Goal: Task Accomplishment & Management: Manage account settings

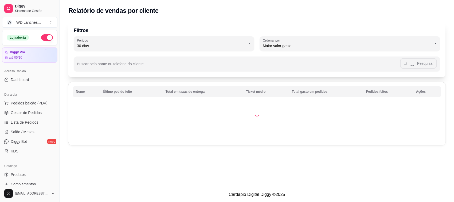
select select "30"
select select "HIGHEST_TOTAL_SPENT_WITH_ORDERS"
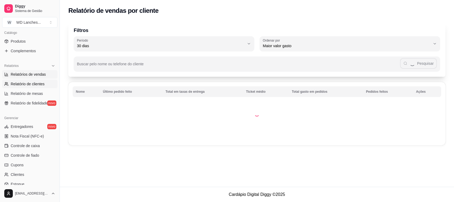
select select "ALL"
select select "0"
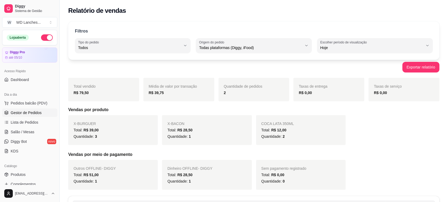
click at [19, 112] on span "Gestor de Pedidos" at bounding box center [26, 112] width 31 height 5
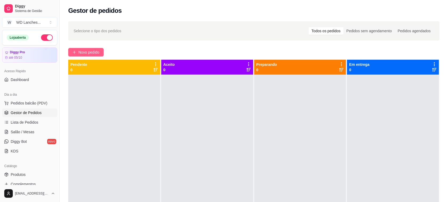
click at [89, 49] on button "Novo pedido" at bounding box center [85, 52] width 35 height 9
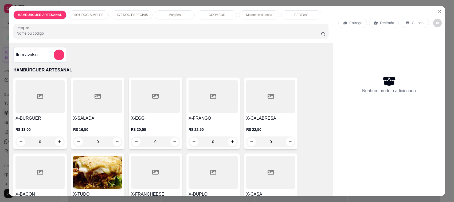
click at [58, 144] on div "0" at bounding box center [39, 142] width 49 height 11
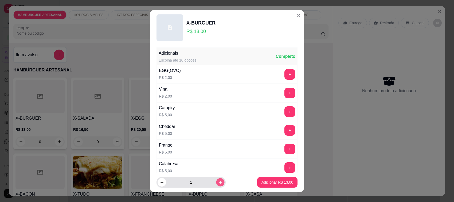
click at [218, 183] on icon "increase-product-quantity" at bounding box center [220, 183] width 4 height 4
type input "2"
click at [264, 184] on p "Adicionar R$ 26,00" at bounding box center [277, 182] width 32 height 5
type input "2"
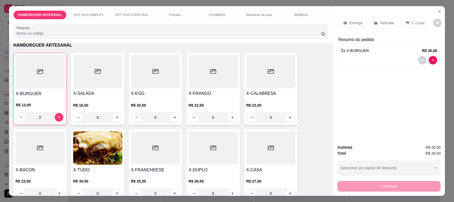
scroll to position [67, 0]
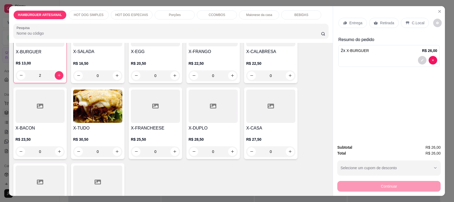
click at [58, 152] on div "0" at bounding box center [39, 151] width 49 height 11
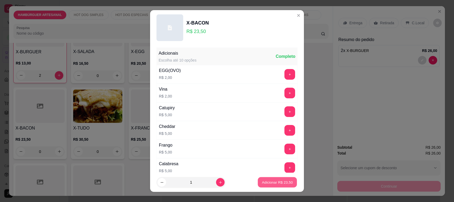
click at [264, 183] on p "Adicionar R$ 23,50" at bounding box center [277, 182] width 31 height 5
type input "1"
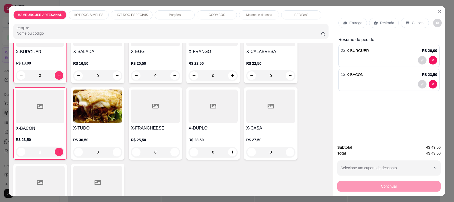
click at [412, 22] on p "C.Local" at bounding box center [417, 22] width 13 height 5
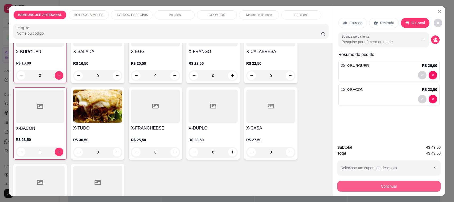
click at [392, 184] on button "Continuar" at bounding box center [388, 186] width 103 height 11
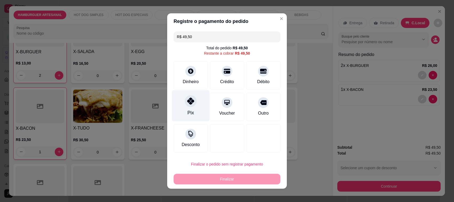
click at [198, 100] on div "Pix" at bounding box center [191, 105] width 38 height 31
type input "R$ 0,00"
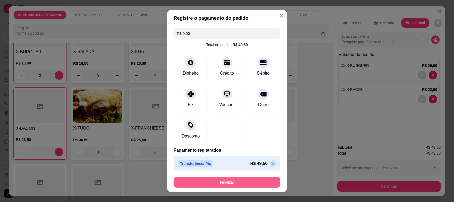
click at [218, 182] on button "Finalizar" at bounding box center [226, 182] width 107 height 11
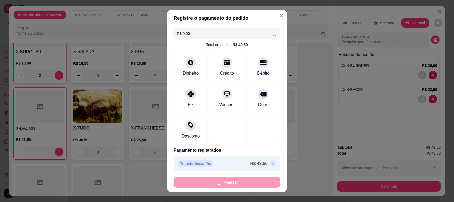
type input "0"
type input "-R$ 49,50"
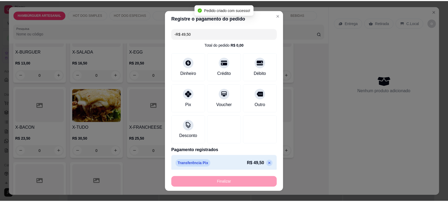
scroll to position [66, 0]
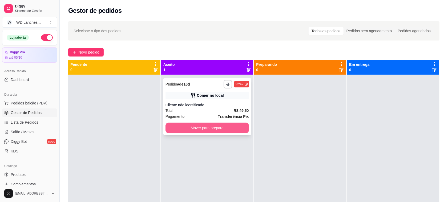
click at [217, 127] on button "Mover para preparo" at bounding box center [208, 128] width 84 height 11
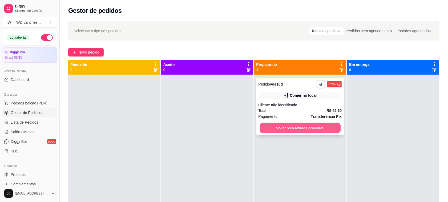
click at [270, 124] on button "Mover para retirada disponível" at bounding box center [300, 128] width 81 height 10
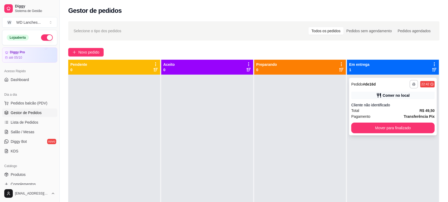
click at [413, 83] on icon "button" at bounding box center [414, 84] width 3 height 3
click at [400, 104] on button "Impressora" at bounding box center [395, 103] width 37 height 8
click at [398, 128] on button "Mover para finalizado" at bounding box center [394, 128] width 84 height 11
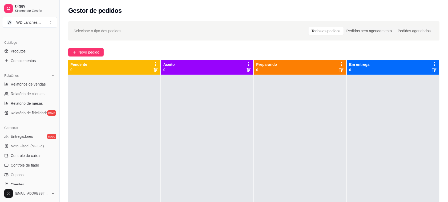
scroll to position [167, 0]
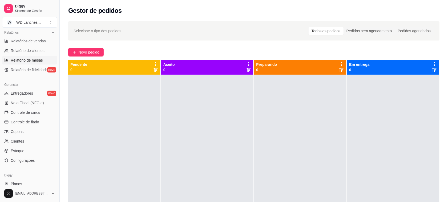
click at [27, 60] on span "Relatório de mesas" at bounding box center [27, 60] width 32 height 5
select select "TOTAL_OF_ORDERS"
select select "7"
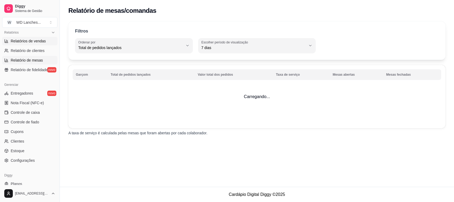
click at [30, 45] on link "Relatórios de vendas" at bounding box center [29, 41] width 55 height 9
select select "ALL"
select select "0"
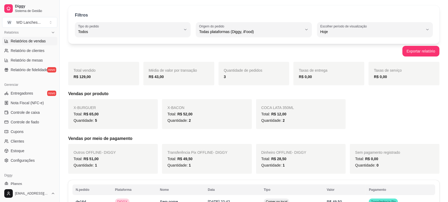
scroll to position [15, 0]
click at [35, 41] on span "Relatórios de vendas" at bounding box center [28, 40] width 35 height 5
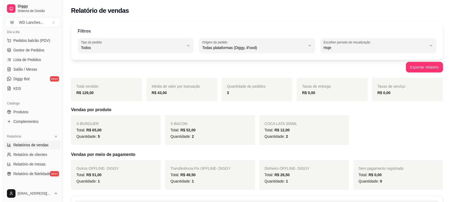
scroll to position [33, 0]
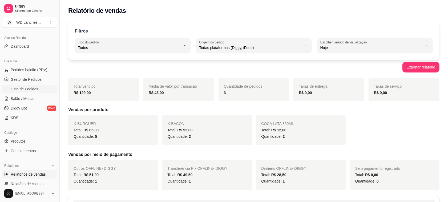
click at [27, 88] on span "Lista de Pedidos" at bounding box center [25, 88] width 28 height 5
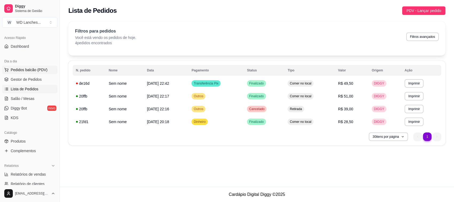
click at [17, 68] on span "Pedidos balcão (PDV)" at bounding box center [29, 69] width 37 height 5
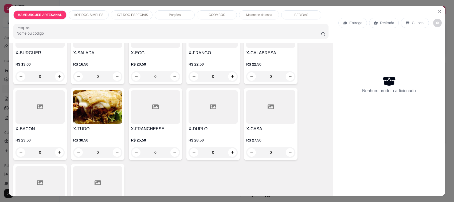
scroll to position [233, 0]
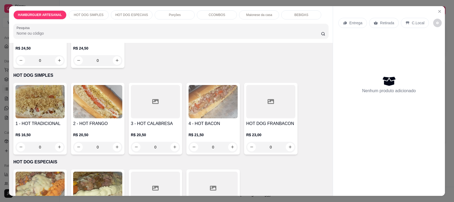
click at [57, 148] on div "0" at bounding box center [39, 147] width 49 height 11
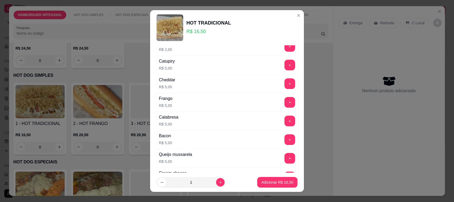
scroll to position [120, 0]
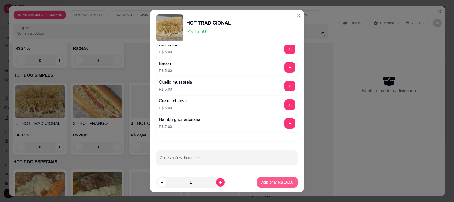
click at [271, 178] on button "Adicionar R$ 16,50" at bounding box center [277, 182] width 40 height 11
type input "1"
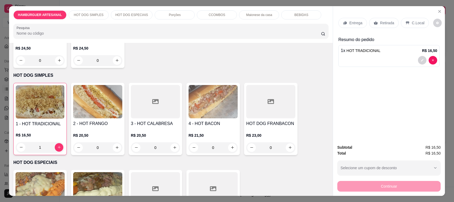
click at [383, 24] on p "Retirada" at bounding box center [387, 22] width 14 height 5
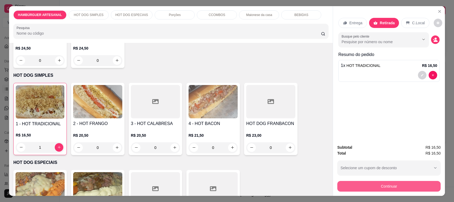
click at [406, 189] on button "Continuar" at bounding box center [388, 186] width 103 height 11
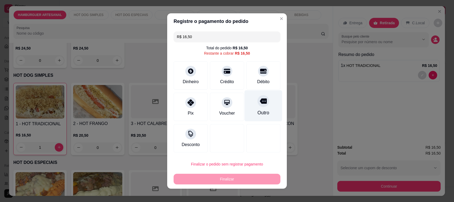
click at [259, 111] on div "Outro" at bounding box center [263, 112] width 12 height 7
type input "R$ 0,00"
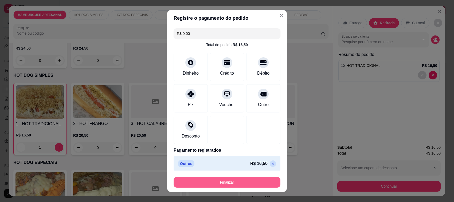
click at [230, 181] on button "Finalizar" at bounding box center [226, 182] width 107 height 11
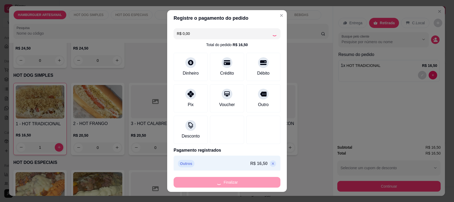
type input "0"
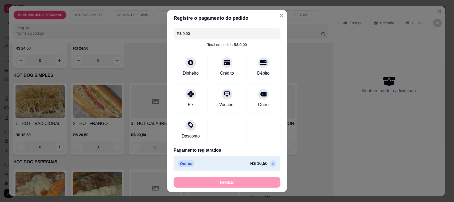
type input "-R$ 16,50"
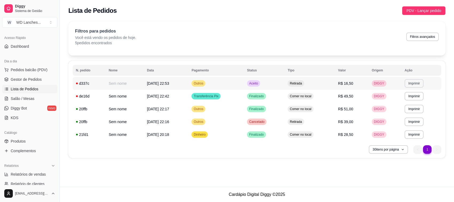
click at [414, 83] on button "Imprimir" at bounding box center [413, 83] width 19 height 9
click at [406, 102] on button "Impressora" at bounding box center [405, 102] width 39 height 9
click at [151, 82] on span "[DATE] 22:53" at bounding box center [158, 83] width 22 height 4
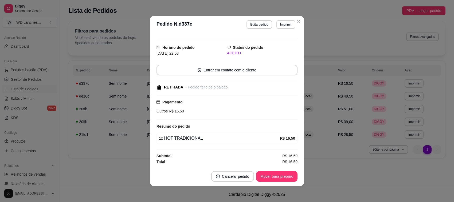
scroll to position [1, 0]
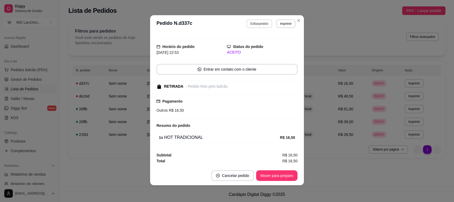
click at [252, 23] on button "Editar pedido" at bounding box center [258, 23] width 25 height 9
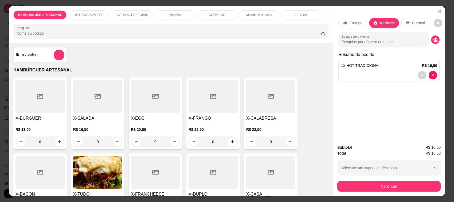
click at [401, 71] on div at bounding box center [388, 75] width 96 height 9
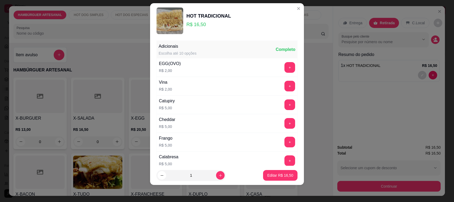
scroll to position [0, 0]
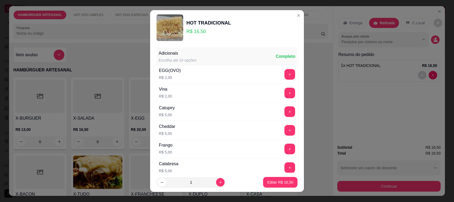
click at [175, 55] on div "Adicionais" at bounding box center [177, 53] width 38 height 6
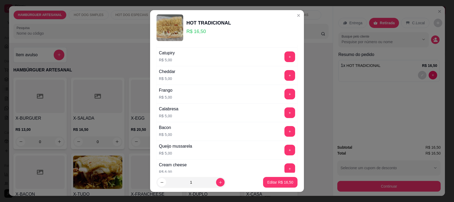
scroll to position [120, 0]
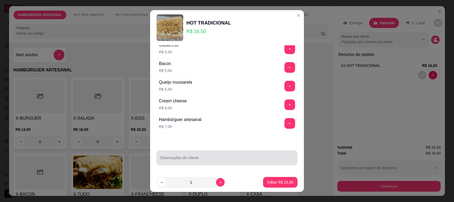
click at [175, 160] on input "Observações do cliente" at bounding box center [227, 159] width 134 height 5
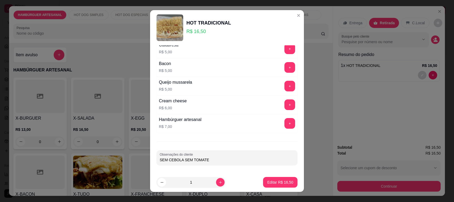
click at [178, 161] on input "SEM CEBOLA SEM TOMATE" at bounding box center [227, 159] width 134 height 5
type input "SEM CEBOLA SEM TOMATE"
click at [280, 182] on p "Editar R$ 16,50" at bounding box center [280, 182] width 26 height 5
type input "0"
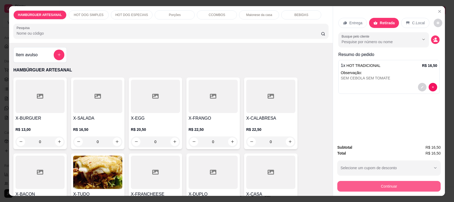
click at [381, 188] on button "Continuar" at bounding box center [388, 186] width 103 height 11
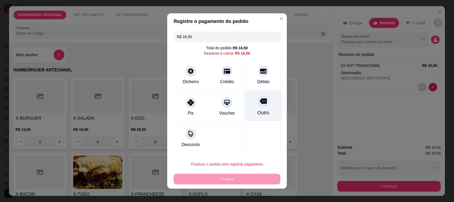
click at [259, 114] on div "Outro" at bounding box center [263, 112] width 12 height 7
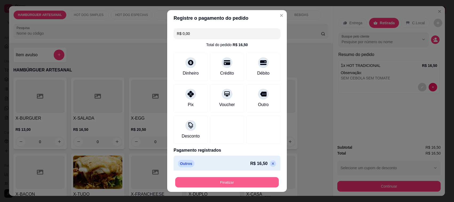
click at [246, 184] on button "Finalizar" at bounding box center [227, 182] width 104 height 10
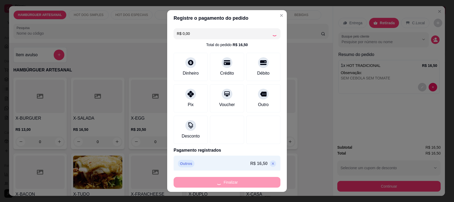
type input "-R$ 16,50"
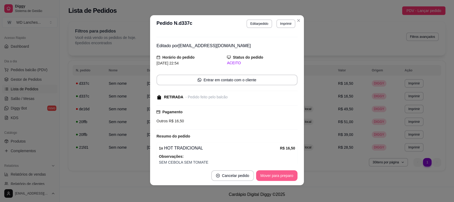
click at [270, 173] on button "Mover para preparo" at bounding box center [276, 175] width 41 height 11
click at [275, 177] on button "Mover para retirada disponível" at bounding box center [267, 176] width 57 height 10
click at [275, 177] on button "Mover para finalizado" at bounding box center [275, 175] width 44 height 11
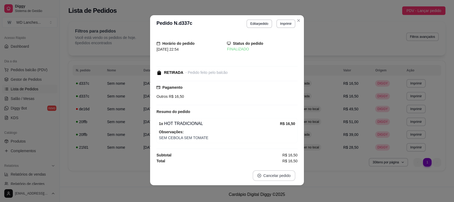
scroll to position [7, 0]
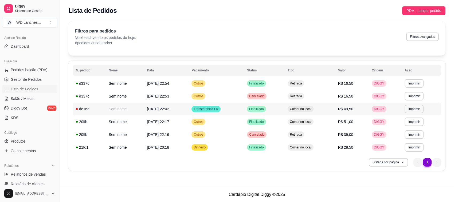
click at [342, 112] on td "R$ 49,50" at bounding box center [352, 109] width 34 height 13
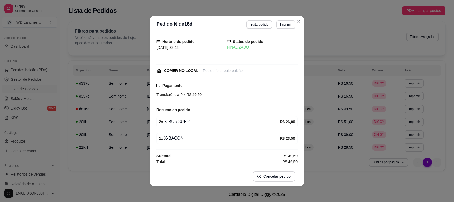
scroll to position [1, 0]
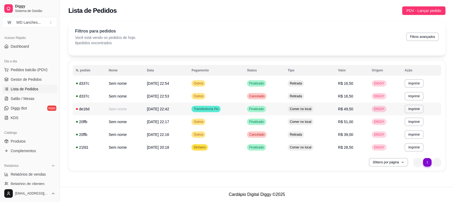
click at [91, 108] on div "de16d" at bounding box center [89, 108] width 26 height 5
click at [77, 108] on div "de16d" at bounding box center [89, 108] width 26 height 5
click at [231, 112] on td "Transferência Pix" at bounding box center [215, 109] width 55 height 13
click at [231, 111] on td "Transferência Pix" at bounding box center [215, 109] width 55 height 13
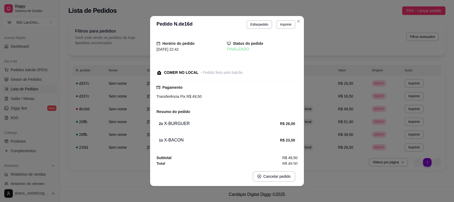
click at [233, 47] on div "FINALIZADO" at bounding box center [262, 49] width 70 height 6
click at [232, 47] on div "FINALIZADO" at bounding box center [262, 49] width 70 height 6
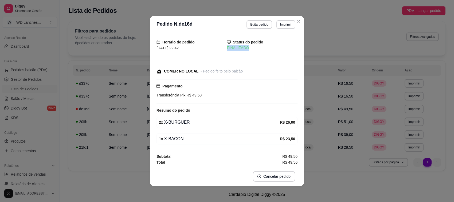
scroll to position [0, 0]
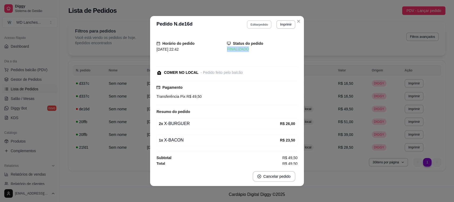
click at [257, 27] on button "Editar pedido" at bounding box center [259, 24] width 25 height 8
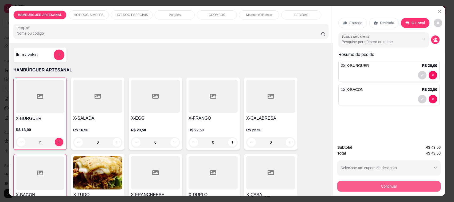
click at [366, 186] on button "Continuar" at bounding box center [388, 186] width 103 height 11
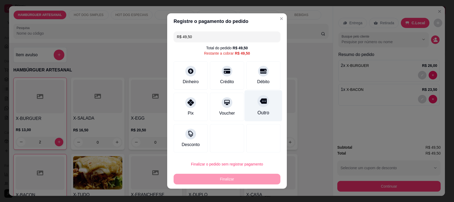
click at [257, 106] on div at bounding box center [263, 101] width 12 height 12
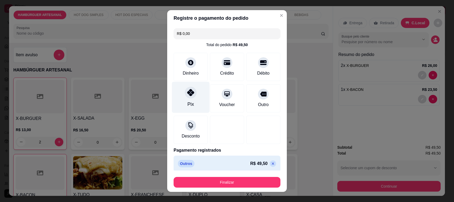
click at [188, 92] on icon at bounding box center [190, 92] width 7 height 7
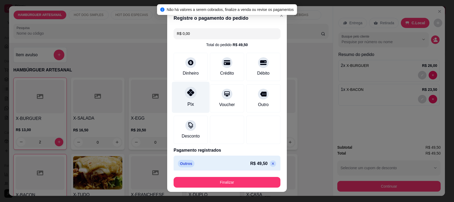
click at [191, 96] on div at bounding box center [191, 93] width 12 height 12
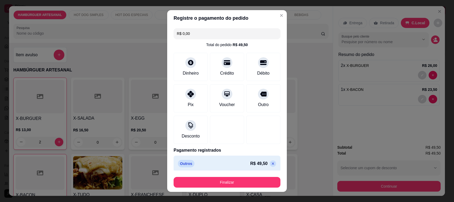
click at [203, 37] on input "R$ 0,00" at bounding box center [227, 33] width 100 height 11
click at [188, 101] on div "Pix" at bounding box center [190, 104] width 6 height 7
click at [271, 164] on icon at bounding box center [273, 164] width 4 height 4
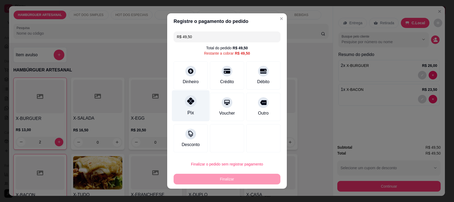
click at [194, 107] on div "Pix" at bounding box center [191, 105] width 38 height 31
type input "R$ 0,00"
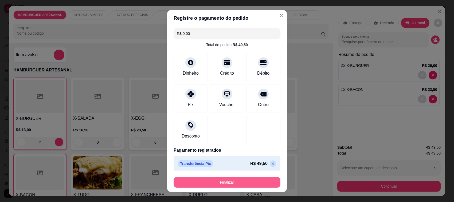
click at [229, 183] on button "Finalizar" at bounding box center [226, 182] width 107 height 11
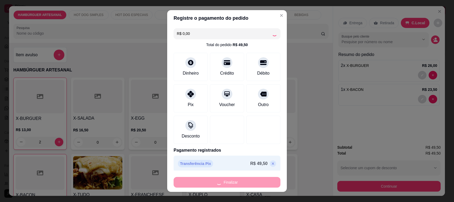
type input "0"
type input "-R$ 49,50"
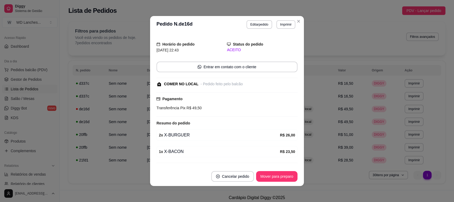
scroll to position [38, 0]
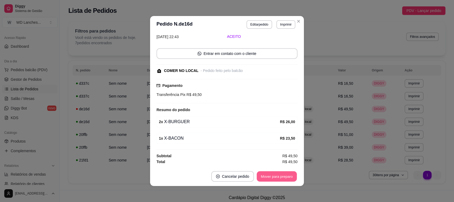
click at [274, 179] on button "Mover para preparo" at bounding box center [276, 177] width 40 height 10
click at [275, 177] on button "Mover para retirada disponível" at bounding box center [267, 177] width 57 height 10
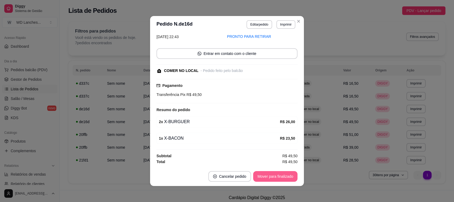
click at [275, 177] on button "Mover para finalizado" at bounding box center [275, 176] width 44 height 11
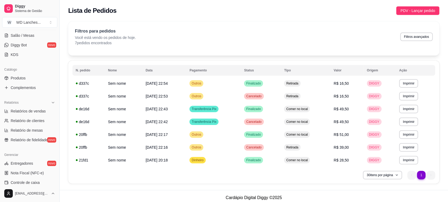
scroll to position [100, 0]
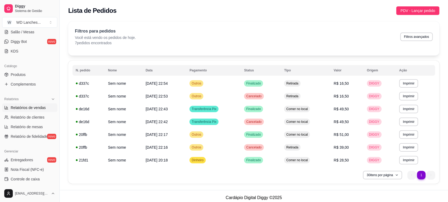
click at [34, 107] on span "Relatórios de vendas" at bounding box center [28, 107] width 35 height 5
select select "ALL"
select select "0"
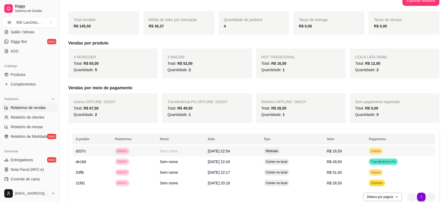
scroll to position [93, 0]
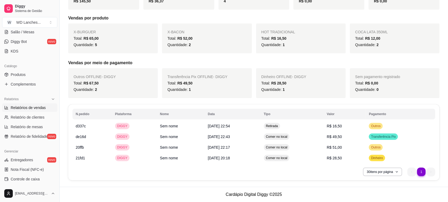
click at [394, 177] on div "N.pedido Plataforma Nome Data Tipo Valor Pagamento d337c DIGGY Sem nome [DATE] …" at bounding box center [254, 143] width 372 height 76
click at [395, 174] on button "30 itens por página" at bounding box center [383, 172] width 38 height 8
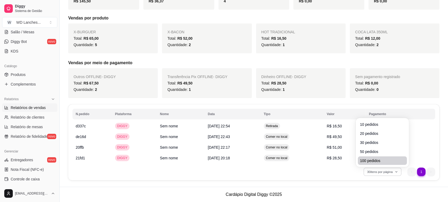
click at [375, 160] on span "100 pedidos" at bounding box center [382, 160] width 45 height 5
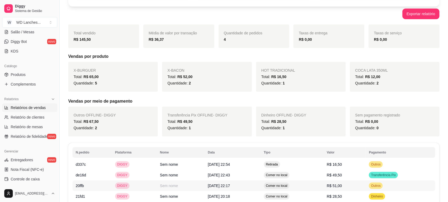
scroll to position [0, 0]
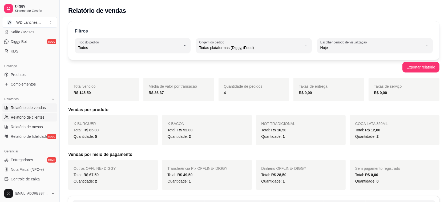
click at [41, 116] on span "Relatório de clientes" at bounding box center [28, 117] width 34 height 5
select select "30"
select select "HIGHEST_TOTAL_SPENT_WITH_ORDERS"
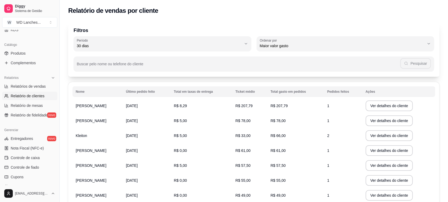
scroll to position [133, 0]
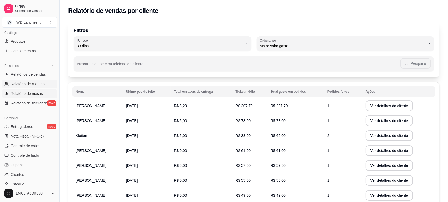
click at [41, 94] on span "Relatório de mesas" at bounding box center [27, 93] width 32 height 5
select select "TOTAL_OF_ORDERS"
select select "7"
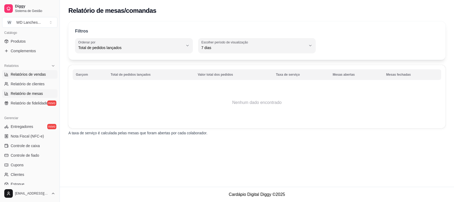
click at [30, 79] on link "Relatórios de vendas" at bounding box center [29, 74] width 55 height 9
select select "ALL"
select select "0"
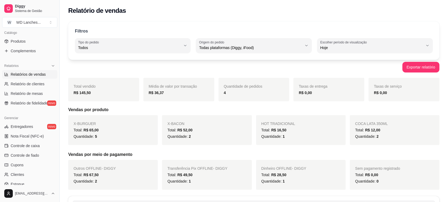
click at [30, 75] on span "Relatórios de vendas" at bounding box center [28, 74] width 35 height 5
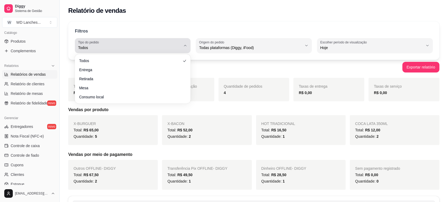
click at [124, 51] on button "Tipo do pedido Todos" at bounding box center [133, 45] width 116 height 15
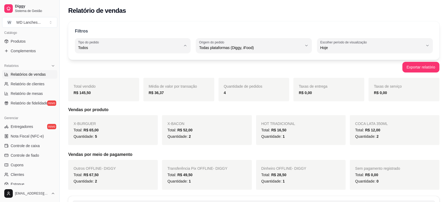
click at [98, 61] on span "Todos" at bounding box center [130, 60] width 98 height 5
click at [210, 54] on div "Filtros ALL Tipo do pedido Todos Entrega Retirada Mesa Consumo local Tipo do pe…" at bounding box center [254, 40] width 372 height 38
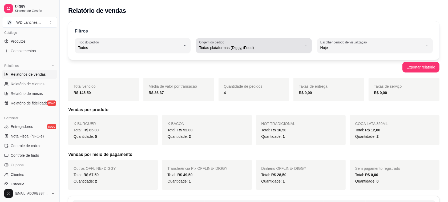
click at [211, 51] on button "Origem do pedido Todas plataformas (Diggy, iFood)" at bounding box center [254, 45] width 116 height 15
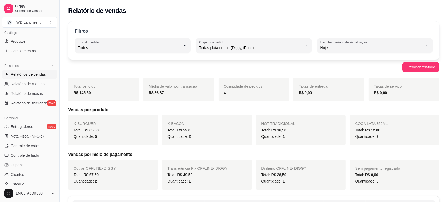
click at [211, 70] on span "Diggy" at bounding box center [252, 69] width 98 height 5
type input "DIGGY"
select select "DIGGY"
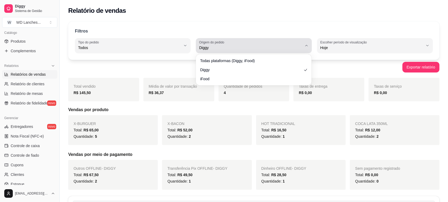
click at [232, 52] on button "Origem do pedido Diggy" at bounding box center [254, 45] width 116 height 15
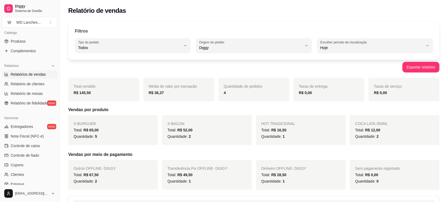
click at [211, 80] on span "iFood" at bounding box center [252, 78] width 98 height 5
type input "IFOOD"
select select "IFOOD"
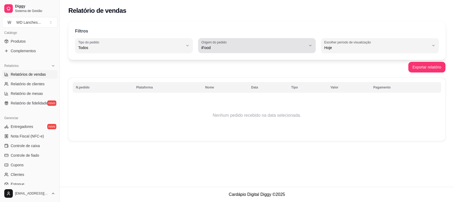
click at [220, 53] on button "Origem do pedido iFood" at bounding box center [257, 45] width 118 height 15
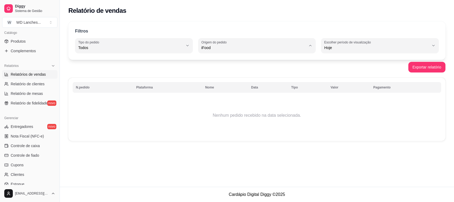
click at [218, 70] on span "Diggy" at bounding box center [254, 69] width 100 height 5
type input "DIGGY"
select select "DIGGY"
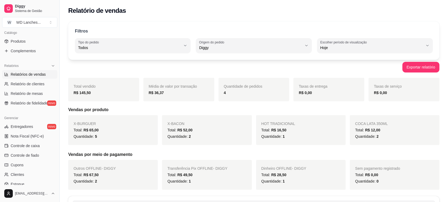
click at [222, 57] on div "Filtros ALL Tipo do pedido Todos Entrega Retirada Mesa Consumo local Tipo do pe…" at bounding box center [254, 40] width 372 height 38
click at [34, 76] on span "Relatórios de vendas" at bounding box center [28, 74] width 35 height 5
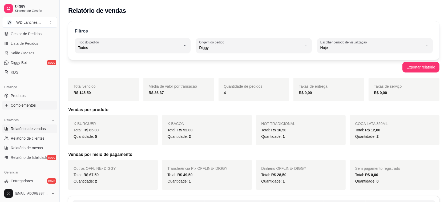
scroll to position [67, 0]
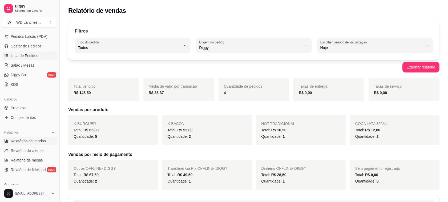
click at [23, 56] on span "Lista de Pedidos" at bounding box center [25, 55] width 28 height 5
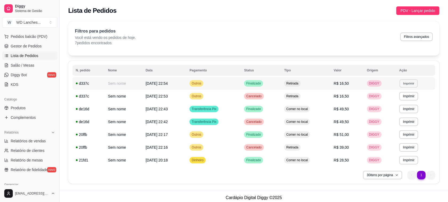
click at [417, 85] on button "Imprimir" at bounding box center [409, 83] width 18 height 8
click at [403, 103] on button "Impressora" at bounding box center [400, 102] width 37 height 8
click at [409, 80] on button "Imprimir" at bounding box center [409, 83] width 18 height 8
click at [408, 101] on button "Impressora" at bounding box center [400, 102] width 37 height 8
click at [415, 83] on button "Imprimir" at bounding box center [409, 83] width 19 height 9
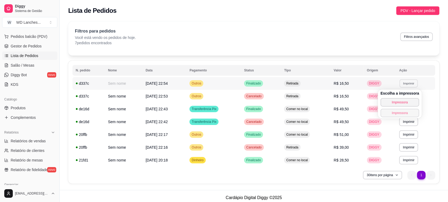
click at [409, 112] on button "Impressora" at bounding box center [400, 113] width 39 height 9
click at [408, 86] on button "Imprimir" at bounding box center [409, 83] width 19 height 9
click at [410, 106] on button "Impressora" at bounding box center [400, 102] width 37 height 8
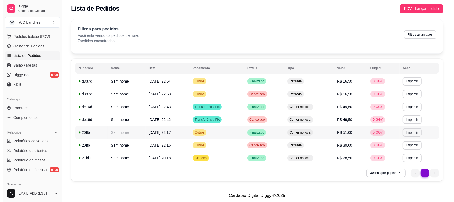
scroll to position [3, 0]
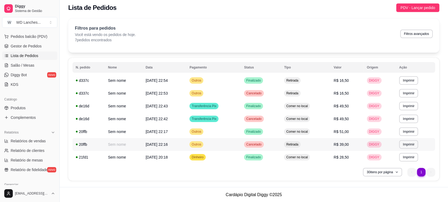
click at [258, 142] on span "Cancelado" at bounding box center [253, 144] width 17 height 4
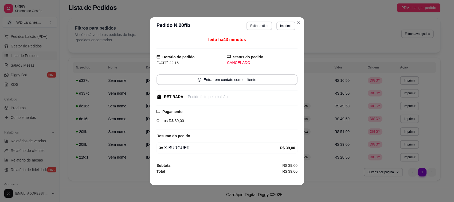
scroll to position [1, 0]
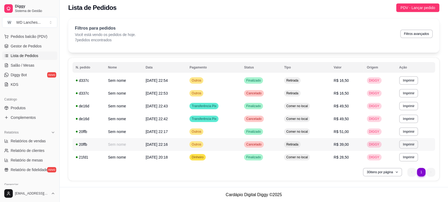
click at [260, 149] on td "Cancelado" at bounding box center [261, 144] width 40 height 13
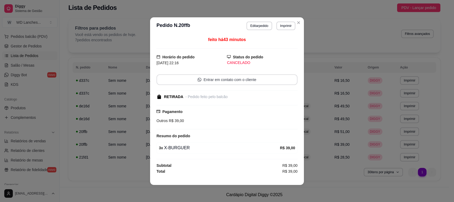
scroll to position [0, 0]
click at [263, 26] on button "Editar pedido" at bounding box center [259, 26] width 25 height 8
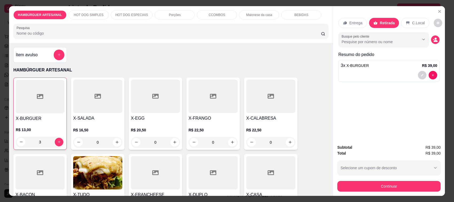
click at [18, 141] on div "3" at bounding box center [40, 142] width 49 height 11
click at [19, 142] on div "3" at bounding box center [40, 142] width 49 height 11
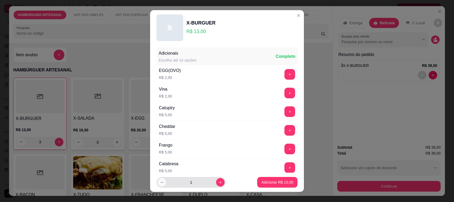
click at [159, 184] on button "decrease-product-quantity" at bounding box center [161, 182] width 8 height 8
click at [160, 184] on icon "decrease-product-quantity" at bounding box center [162, 183] width 4 height 4
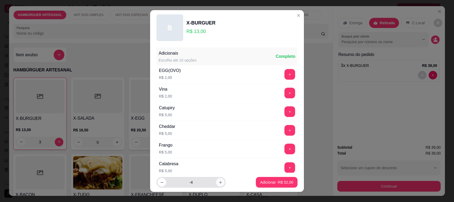
click at [218, 183] on icon "increase-product-quantity" at bounding box center [220, 183] width 4 height 4
click at [218, 182] on icon "increase-product-quantity" at bounding box center [220, 183] width 4 height 4
click at [218, 181] on icon "increase-product-quantity" at bounding box center [220, 183] width 4 height 4
type input "0"
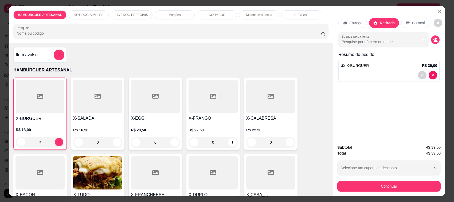
drag, startPoint x: 54, startPoint y: 113, endPoint x: 258, endPoint y: 52, distance: 213.0
click at [258, 52] on div "Item avulso HAMBÚRGUER ARTESANAL X-BURGUER R$ 13,00 3 X-SALADA R$ 16,50 0 X-EGG…" at bounding box center [170, 119] width 323 height 153
click at [434, 20] on button "decrease-product-quantity" at bounding box center [437, 23] width 8 height 8
click at [378, 124] on div "Entrega Retirada C.Local Busque pelo cliente Resumo do pedido 3 x X-BURGUER R$ …" at bounding box center [389, 73] width 112 height 134
type input "0"
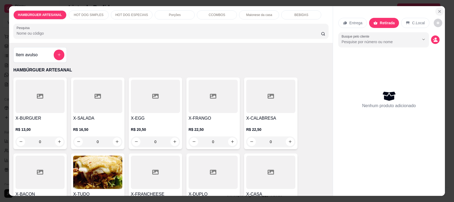
click at [435, 8] on button "Close" at bounding box center [439, 11] width 9 height 9
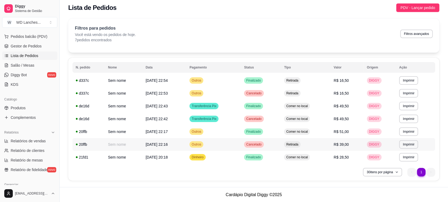
click at [241, 145] on td "Outros" at bounding box center [213, 144] width 55 height 13
click at [306, 146] on td "Retirada" at bounding box center [306, 144] width 50 height 13
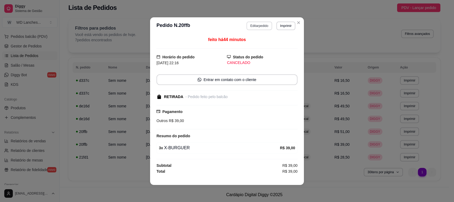
click at [260, 27] on button "Editar pedido" at bounding box center [258, 26] width 25 height 9
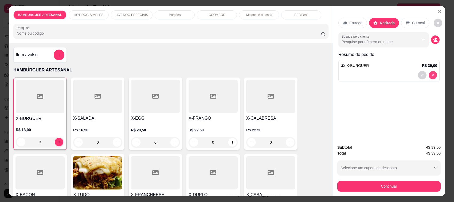
type input "0"
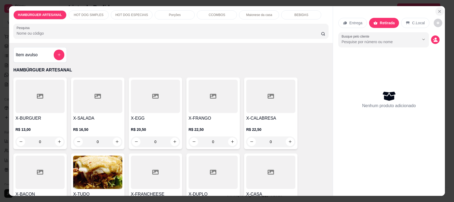
click at [436, 15] on button "Close" at bounding box center [439, 11] width 9 height 9
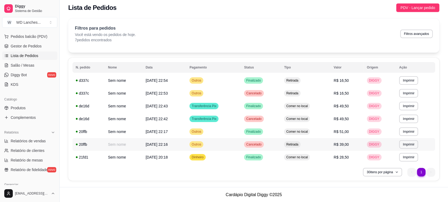
click at [221, 146] on td "Outros" at bounding box center [213, 144] width 55 height 13
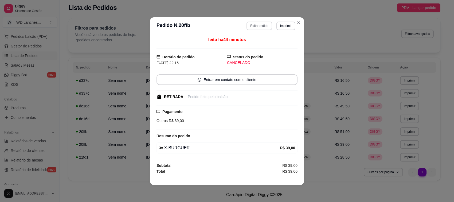
click at [255, 23] on button "Editar pedido" at bounding box center [258, 26] width 25 height 9
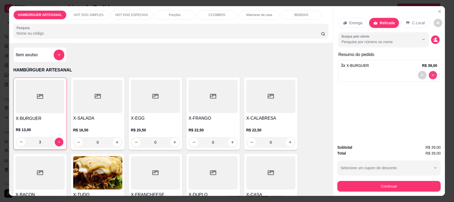
type input "0"
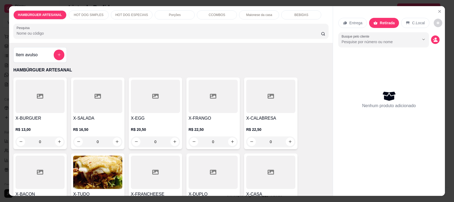
click at [349, 21] on p "Entrega" at bounding box center [355, 22] width 13 height 5
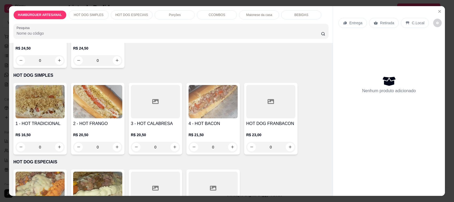
scroll to position [434, 0]
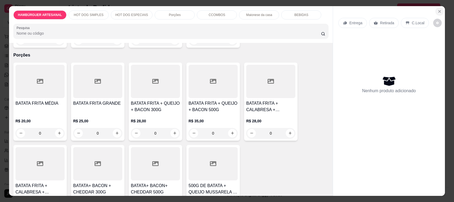
click at [438, 9] on icon "Close" at bounding box center [439, 11] width 4 height 4
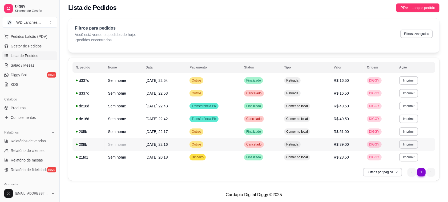
scroll to position [0, 0]
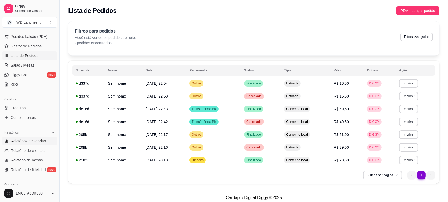
click at [38, 140] on span "Relatórios de vendas" at bounding box center [28, 140] width 35 height 5
select select "ALL"
select select "0"
